Goal: Task Accomplishment & Management: Complete application form

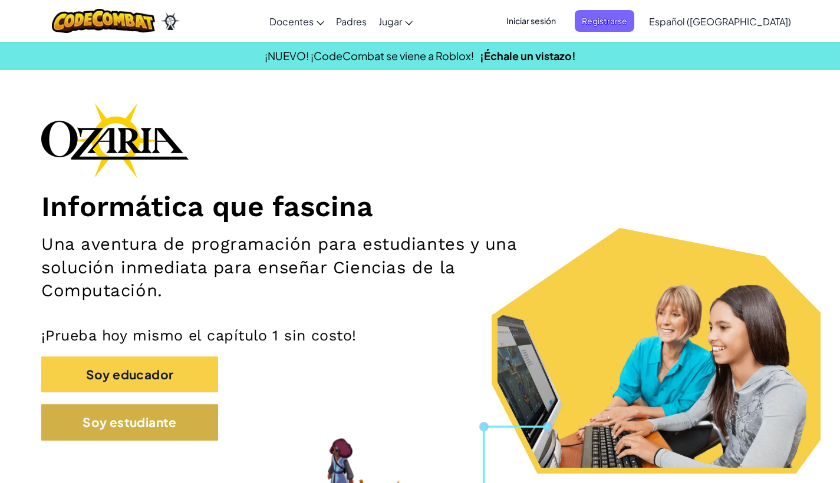
click at [138, 438] on button "Soy estudiante" at bounding box center [129, 422] width 177 height 36
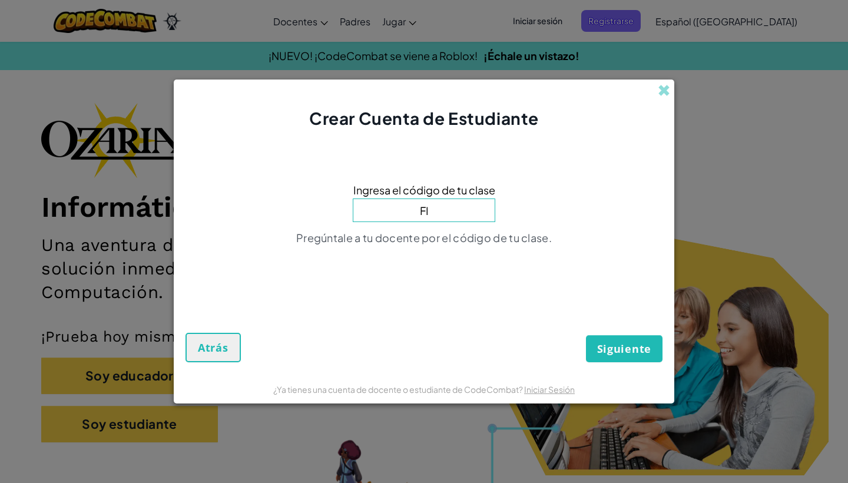
type input "F"
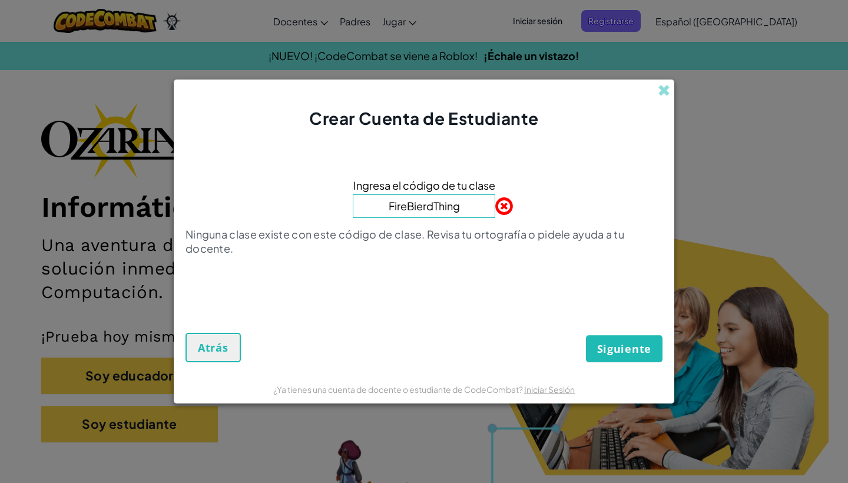
click at [624, 349] on button "Siguiente" at bounding box center [624, 348] width 77 height 27
click at [425, 204] on input "FireBierdThing" at bounding box center [424, 206] width 143 height 24
type input "FireBirdThing"
click at [624, 349] on button "Siguiente" at bounding box center [624, 348] width 77 height 27
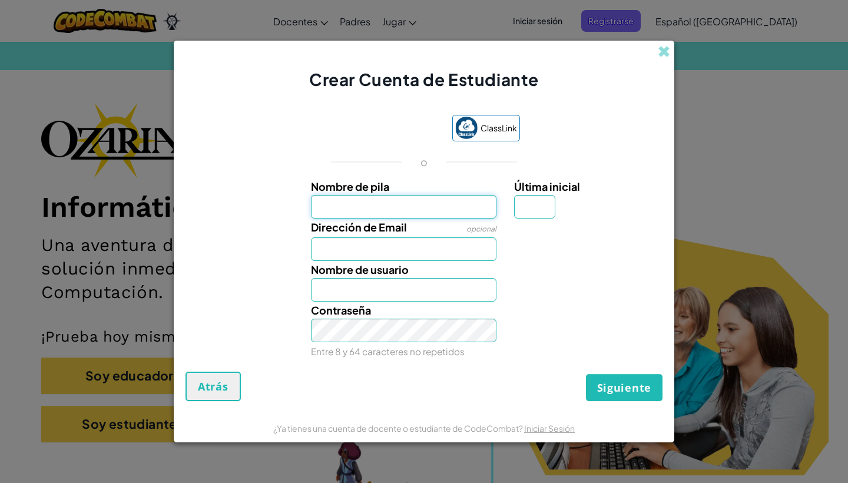
click at [335, 209] on input "Nombre de pila" at bounding box center [404, 207] width 186 height 24
click at [484, 209] on input "Nombre de pila" at bounding box center [404, 207] width 186 height 24
click at [442, 205] on input "Nombre de pila" at bounding box center [404, 207] width 186 height 24
click at [407, 209] on input "Nombre de pila" at bounding box center [404, 207] width 186 height 24
click at [371, 204] on input "Nombre de pila" at bounding box center [404, 207] width 186 height 24
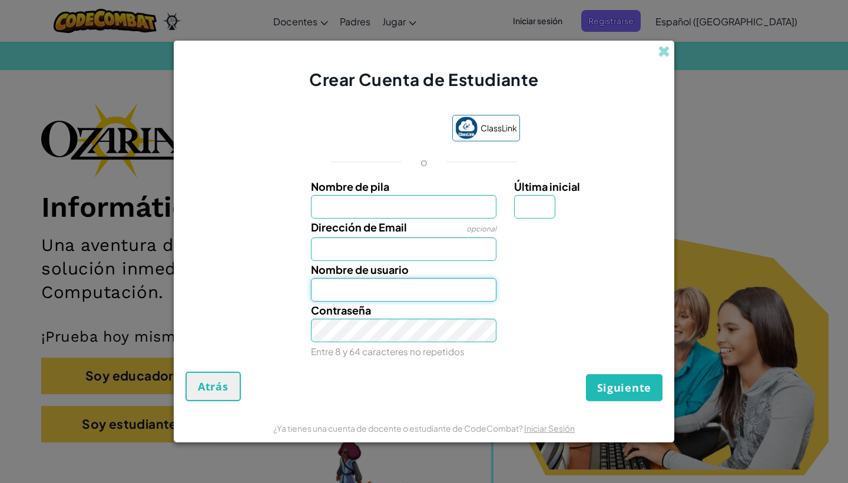
click at [353, 293] on input "Nombre de usuario" at bounding box center [404, 290] width 186 height 24
click at [379, 204] on input "Nombre de pila" at bounding box center [404, 207] width 186 height 24
type input "p"
type input "[PERSON_NAME]"
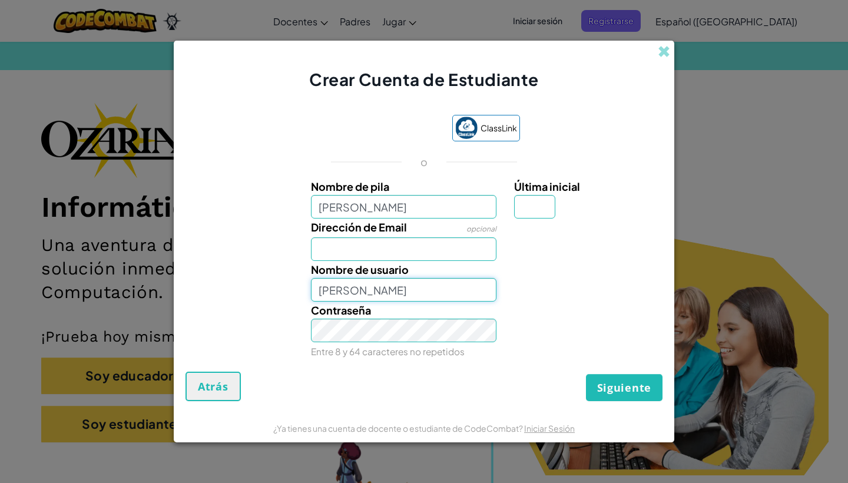
click at [339, 289] on input "[PERSON_NAME]" at bounding box center [404, 290] width 186 height 24
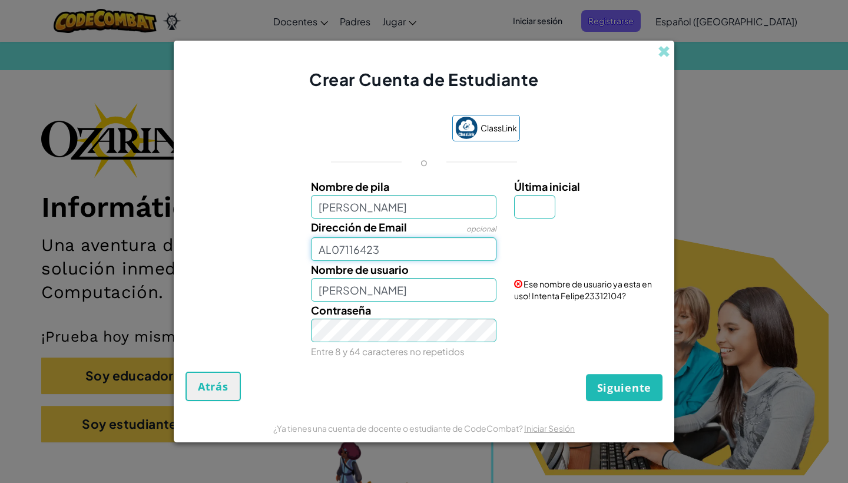
type input "AL07116423"
click at [415, 216] on input "[PERSON_NAME]" at bounding box center [404, 207] width 186 height 24
type input "Felipe7"
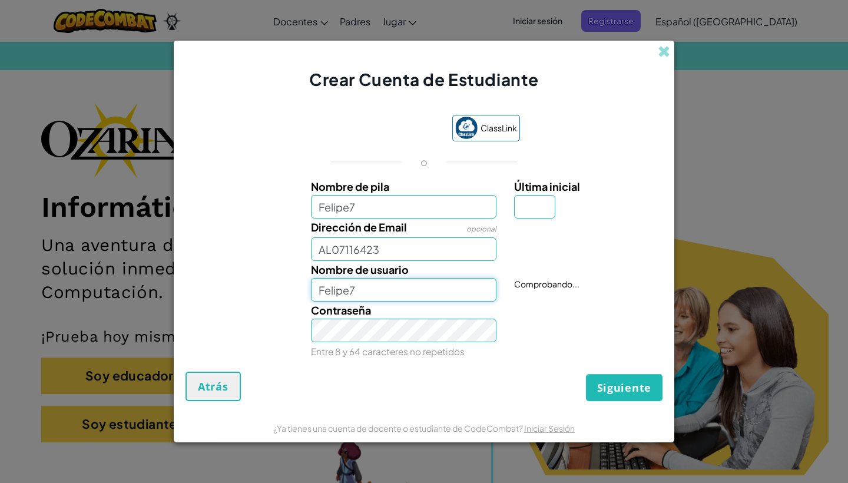
click at [358, 296] on input "Felipe7" at bounding box center [404, 290] width 186 height 24
click at [406, 193] on label "Nombre de pila" at bounding box center [404, 186] width 186 height 17
click at [406, 195] on input "Felipe7" at bounding box center [404, 207] width 186 height 24
type input "Felipe798"
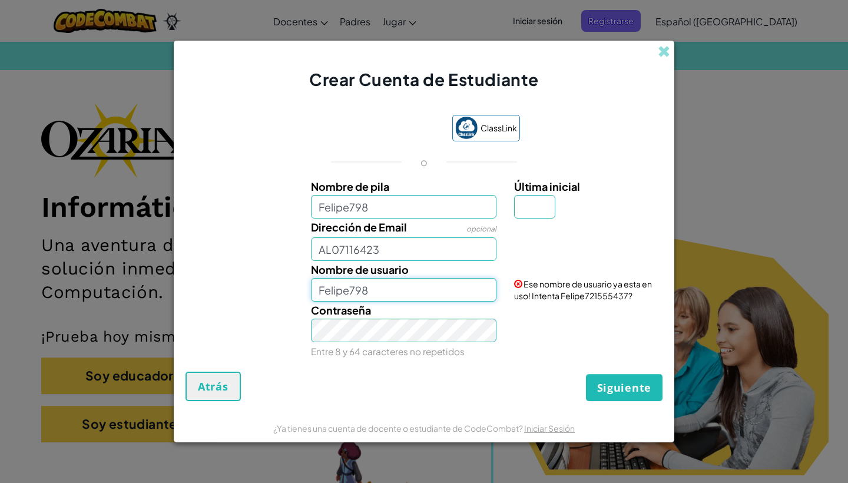
click at [372, 293] on input "Felipe798" at bounding box center [404, 290] width 186 height 24
click at [536, 219] on input "Última inicial" at bounding box center [534, 207] width 41 height 24
type input "p"
type input "P"
type input "Felipe798P"
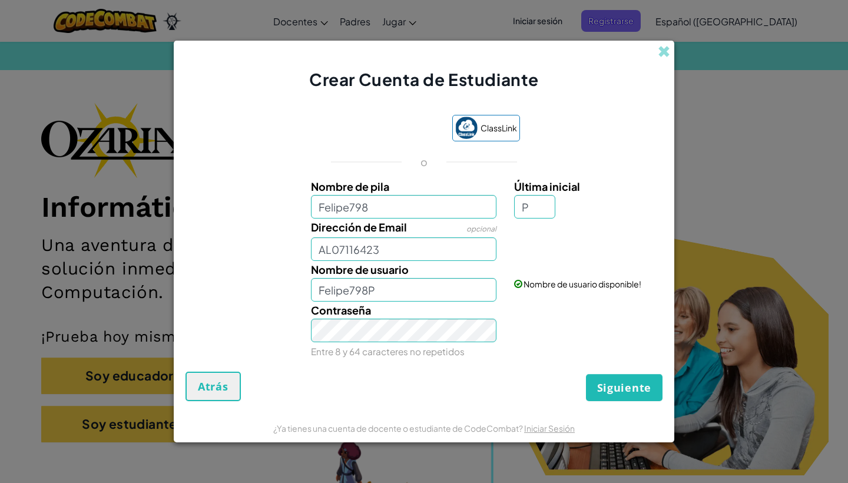
click at [632, 389] on span "Siguiente" at bounding box center [624, 388] width 54 height 14
type input "[EMAIL_ADDRESS][DOMAIN_NAME]"
click at [637, 391] on span "Siguiente" at bounding box center [624, 388] width 54 height 14
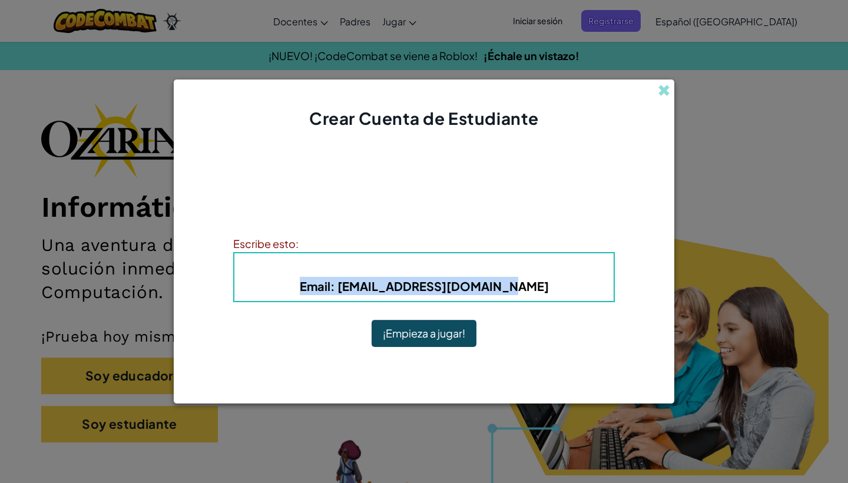
drag, startPoint x: 312, startPoint y: 289, endPoint x: 603, endPoint y: 297, distance: 291.2
click at [603, 297] on div "Nombre de usuario : Felipe798P Email : [EMAIL_ADDRESS][DOMAIN_NAME]" at bounding box center [424, 277] width 382 height 50
click at [437, 336] on button "¡Empieza a jugar!" at bounding box center [424, 333] width 105 height 27
